Goal: Find specific page/section

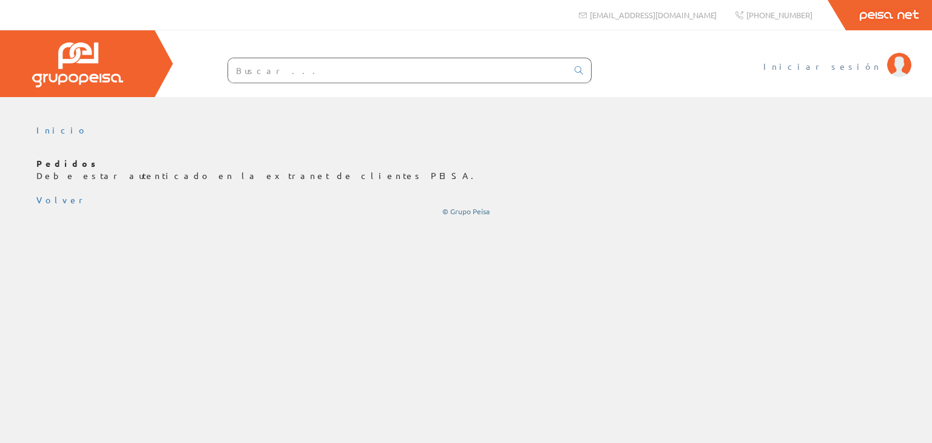
click at [853, 74] on li "Iniciar sesión" at bounding box center [837, 73] width 154 height 47
click at [845, 70] on span "Iniciar sesión" at bounding box center [822, 66] width 118 height 12
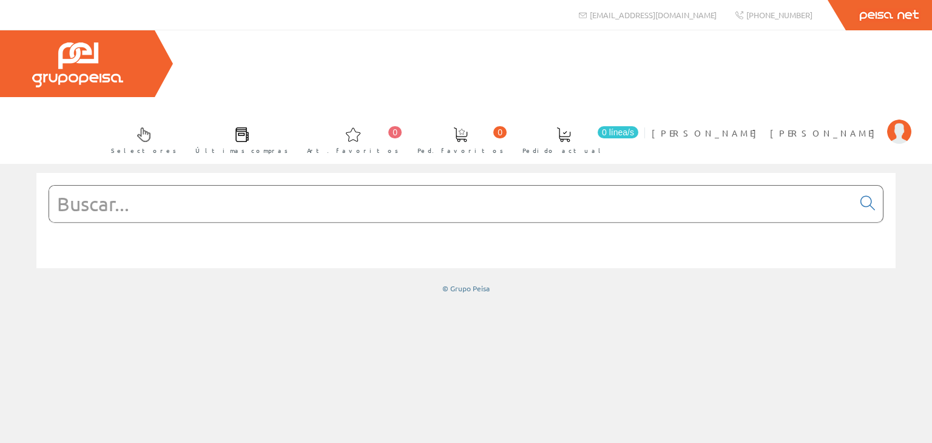
click at [166, 186] on input "text" at bounding box center [451, 204] width 804 height 36
paste input "PKS62B"
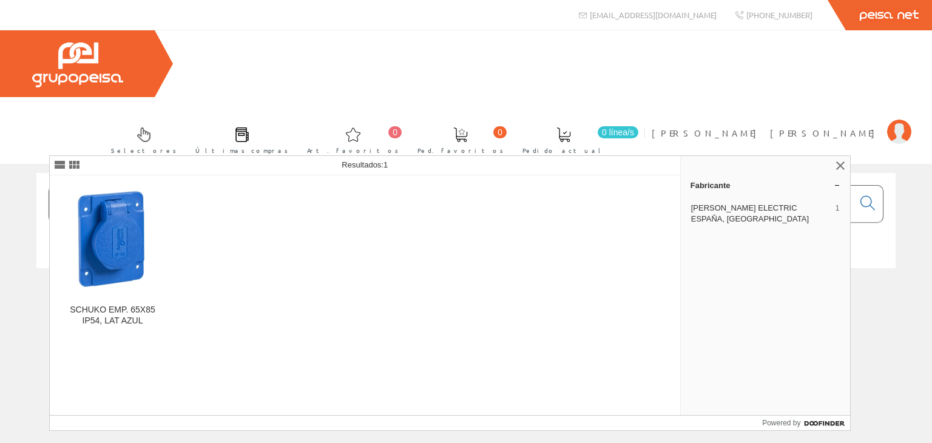
type input "PKS62B"
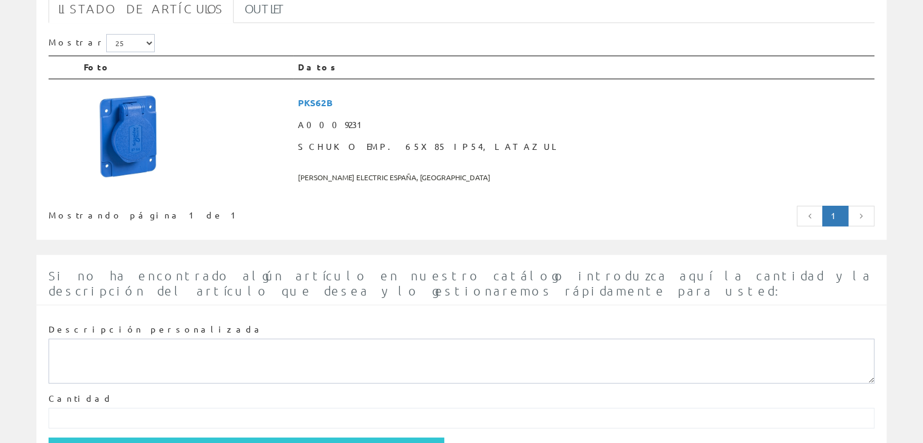
scroll to position [199, 0]
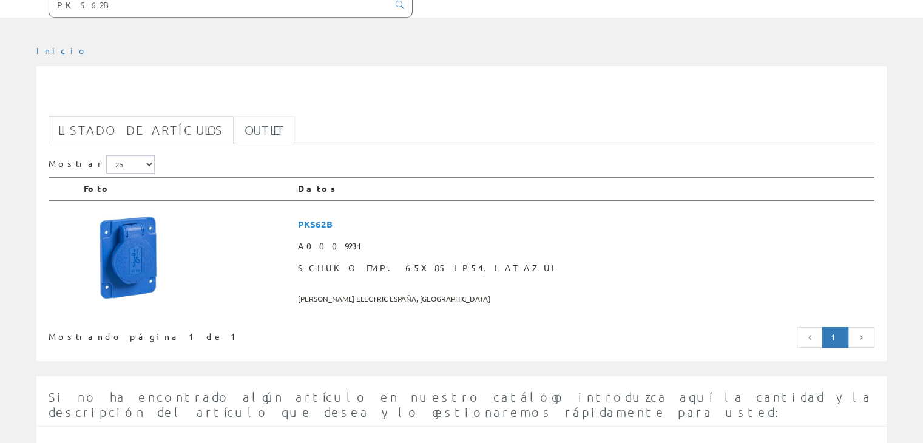
click at [235, 116] on link "Outlet" at bounding box center [265, 130] width 60 height 29
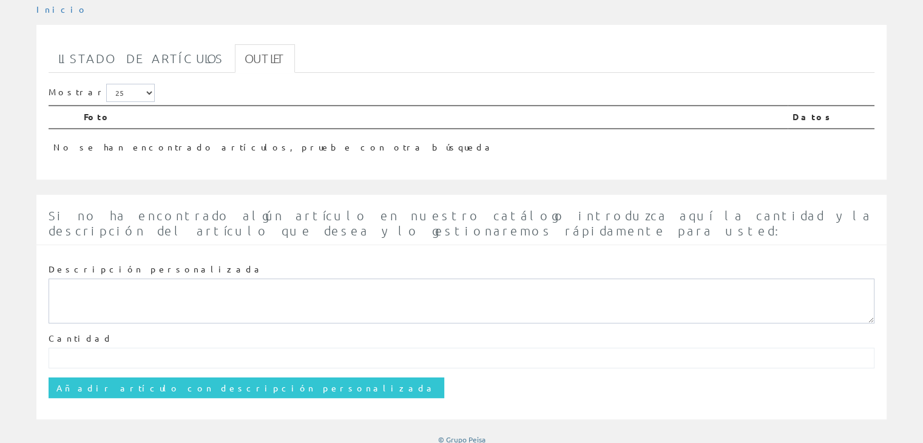
scroll to position [180, 0]
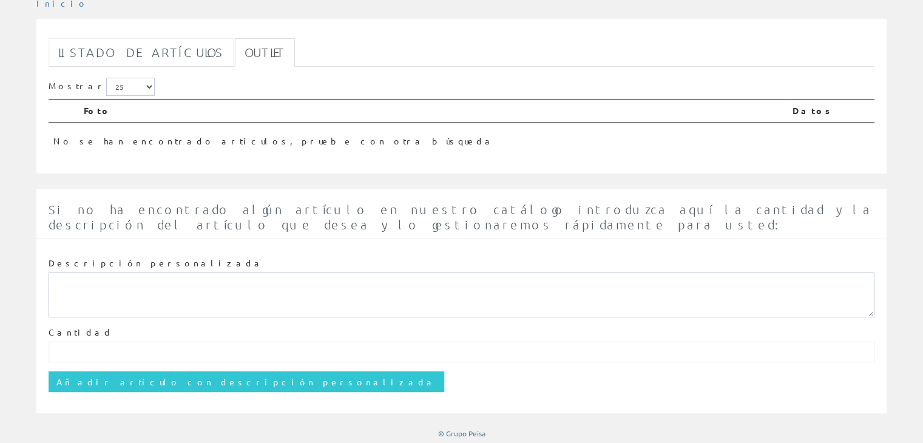
click at [147, 43] on link "Listado de artículos" at bounding box center [141, 52] width 185 height 29
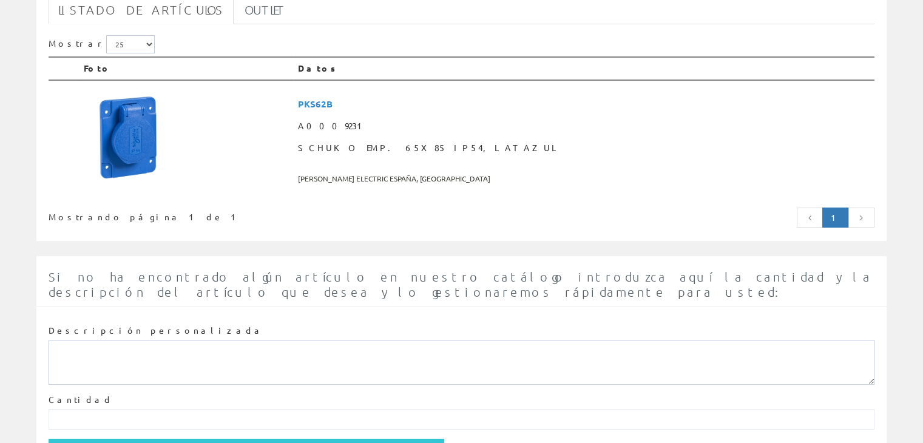
scroll to position [290, 0]
